Goal: Information Seeking & Learning: Learn about a topic

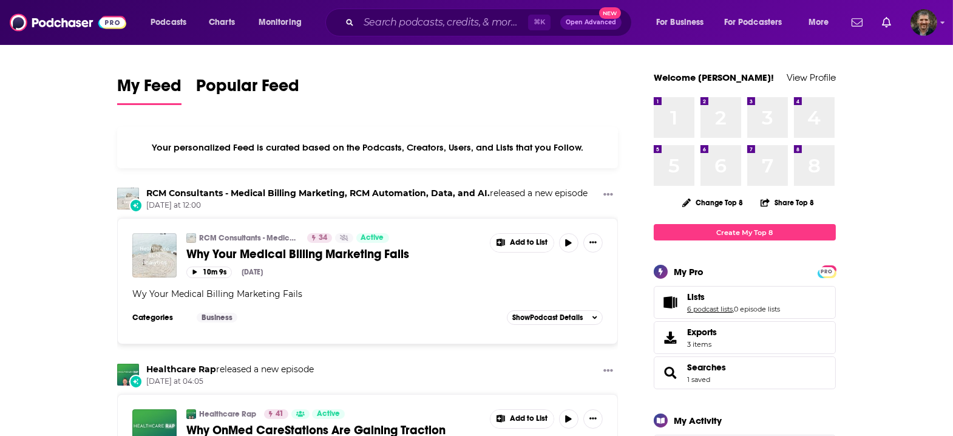
click at [687, 305] on link "6 podcast lists" at bounding box center [710, 309] width 46 height 9
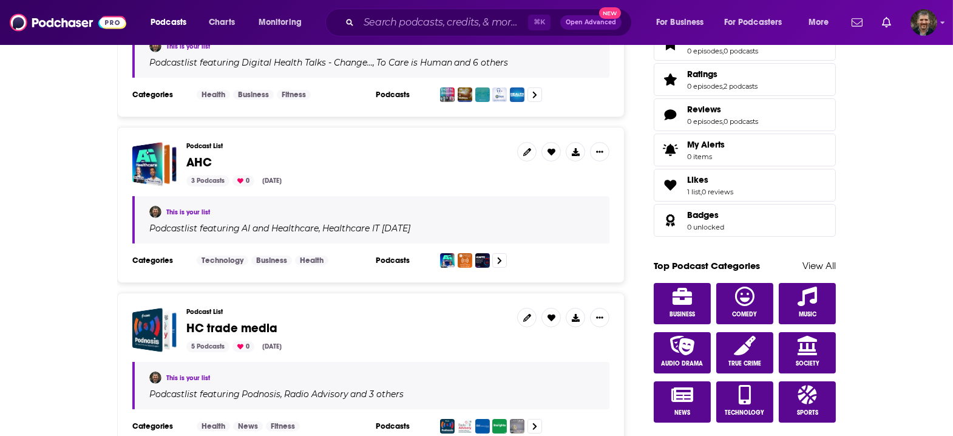
scroll to position [449, 0]
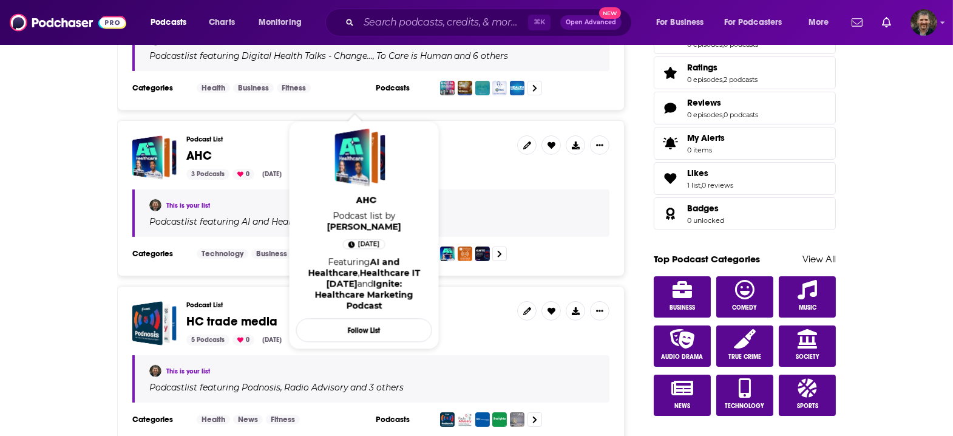
click at [212, 148] on span "AHC" at bounding box center [199, 155] width 26 height 15
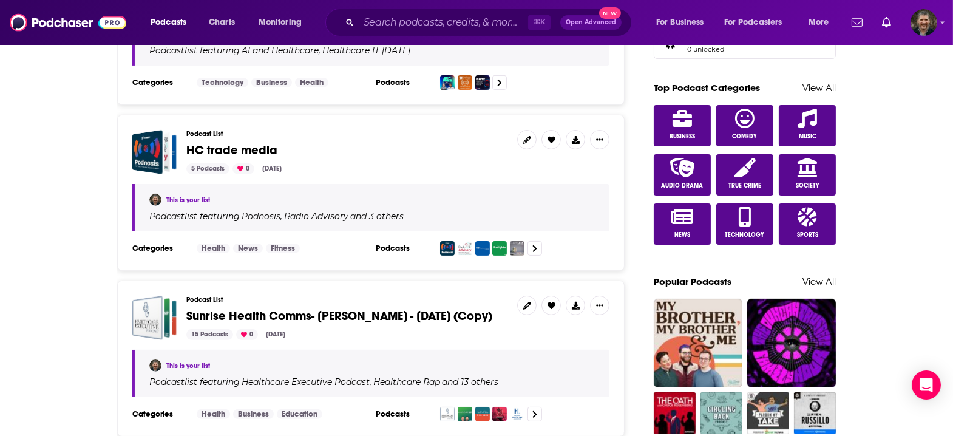
scroll to position [647, 0]
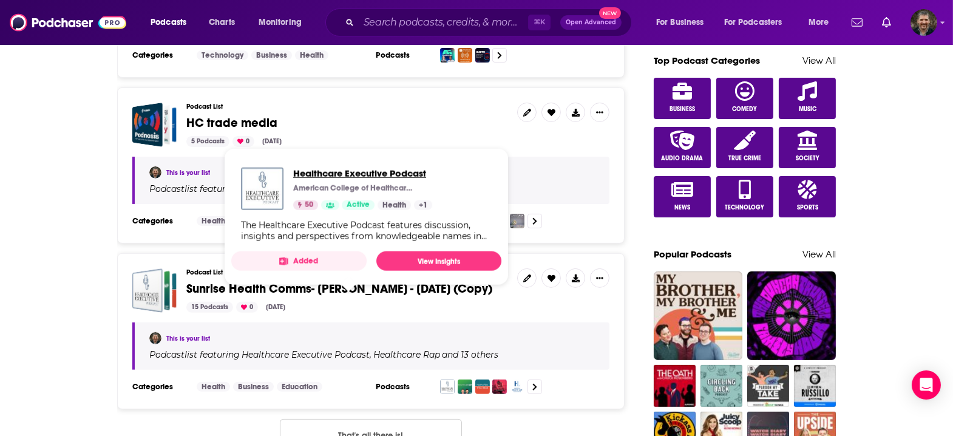
click at [316, 169] on span "Healthcare Executive Podcast" at bounding box center [362, 174] width 139 height 12
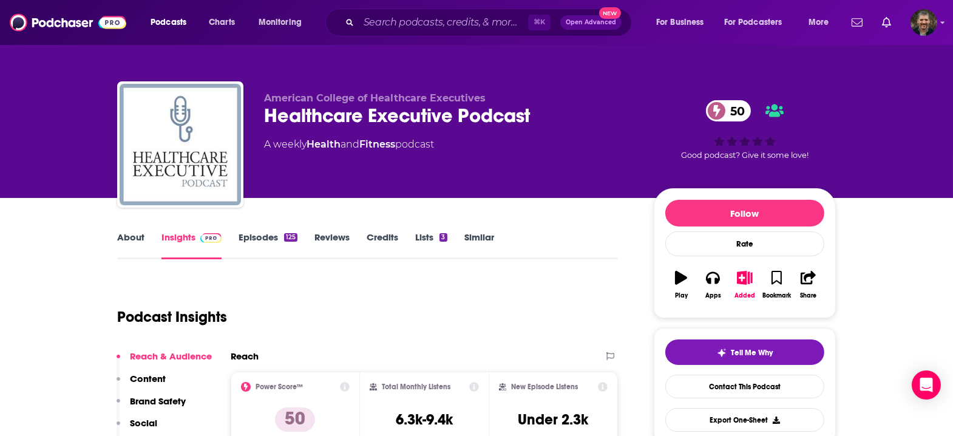
click at [145, 231] on link "About" at bounding box center [130, 245] width 27 height 28
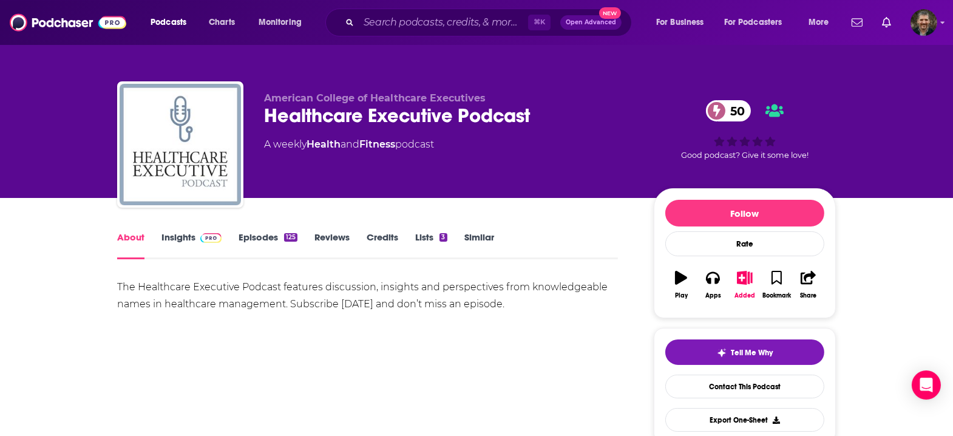
click at [194, 279] on div "The Healthcare Executive Podcast features discussion, insights and perspectives…" at bounding box center [367, 296] width 501 height 34
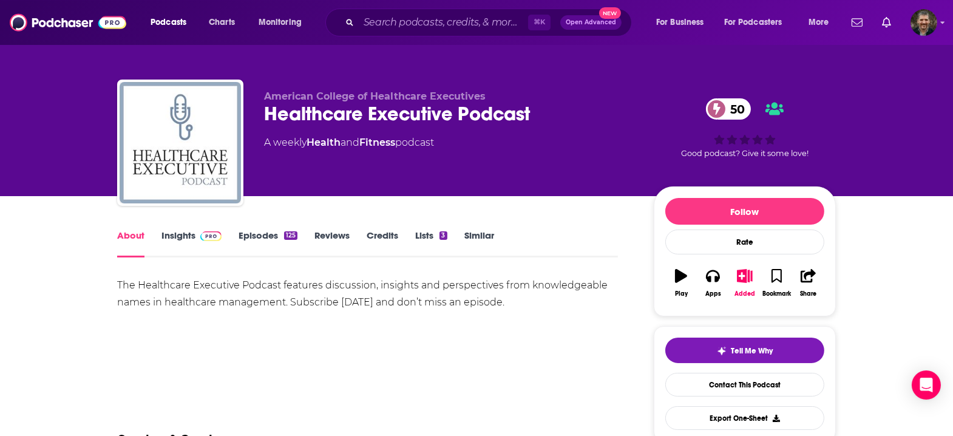
click at [165, 277] on div "The Healthcare Executive Podcast features discussion, insights and perspectives…" at bounding box center [367, 294] width 501 height 34
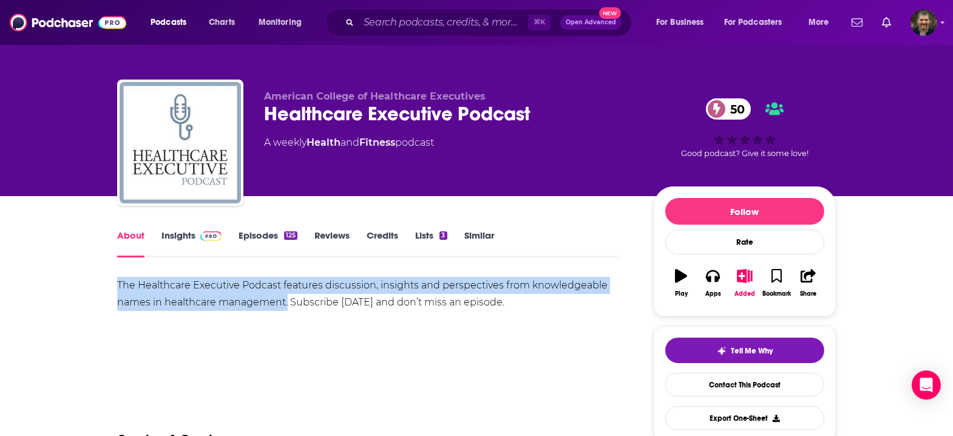
drag, startPoint x: 163, startPoint y: 259, endPoint x: 378, endPoint y: 278, distance: 215.8
click at [378, 278] on div "The Healthcare Executive Podcast features discussion, insights and perspectives…" at bounding box center [367, 294] width 501 height 34
copy div "The Healthcare Executive Podcast features discussion, insights and perspectives…"
